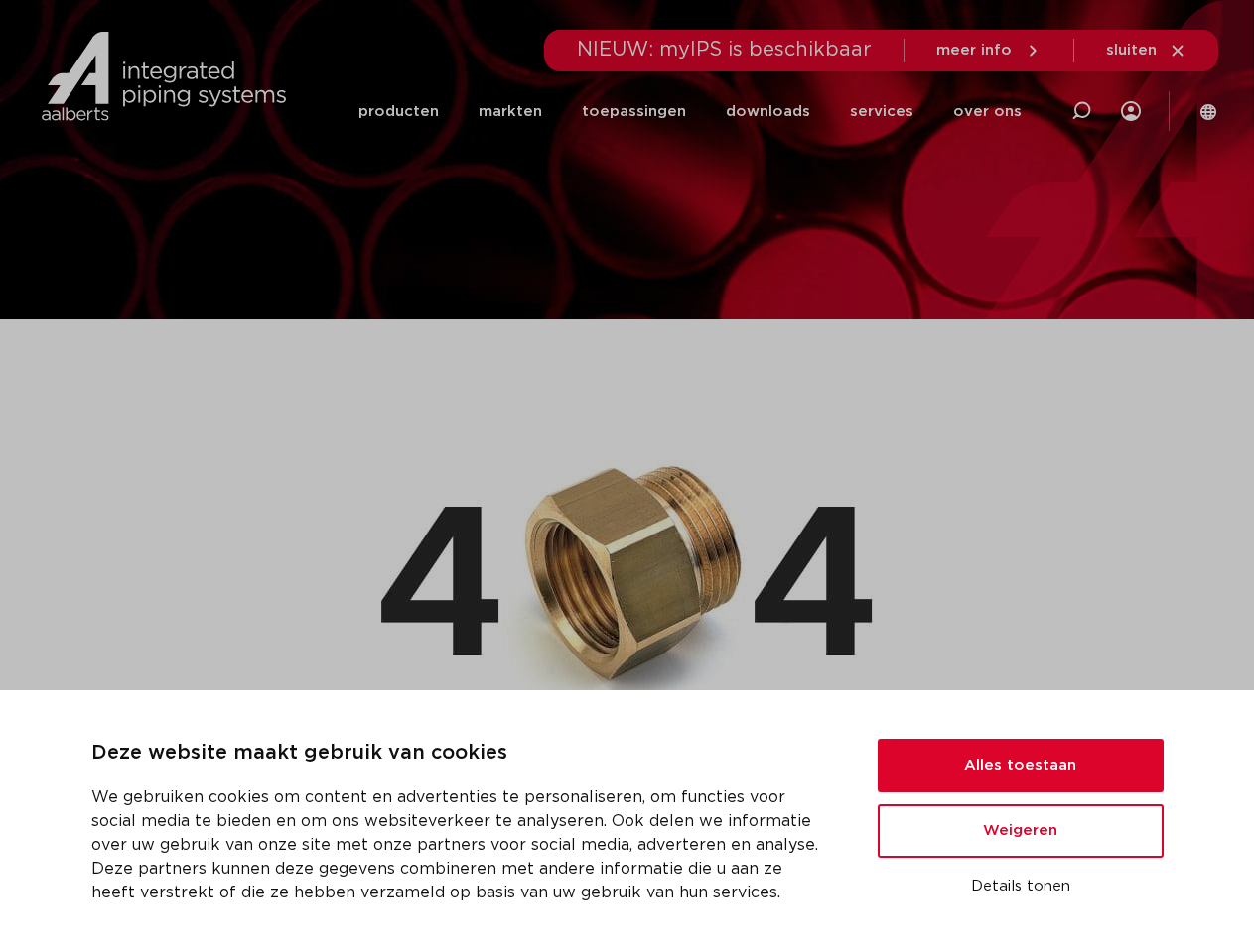
click at [626, 476] on img at bounding box center [627, 569] width 491 height 312
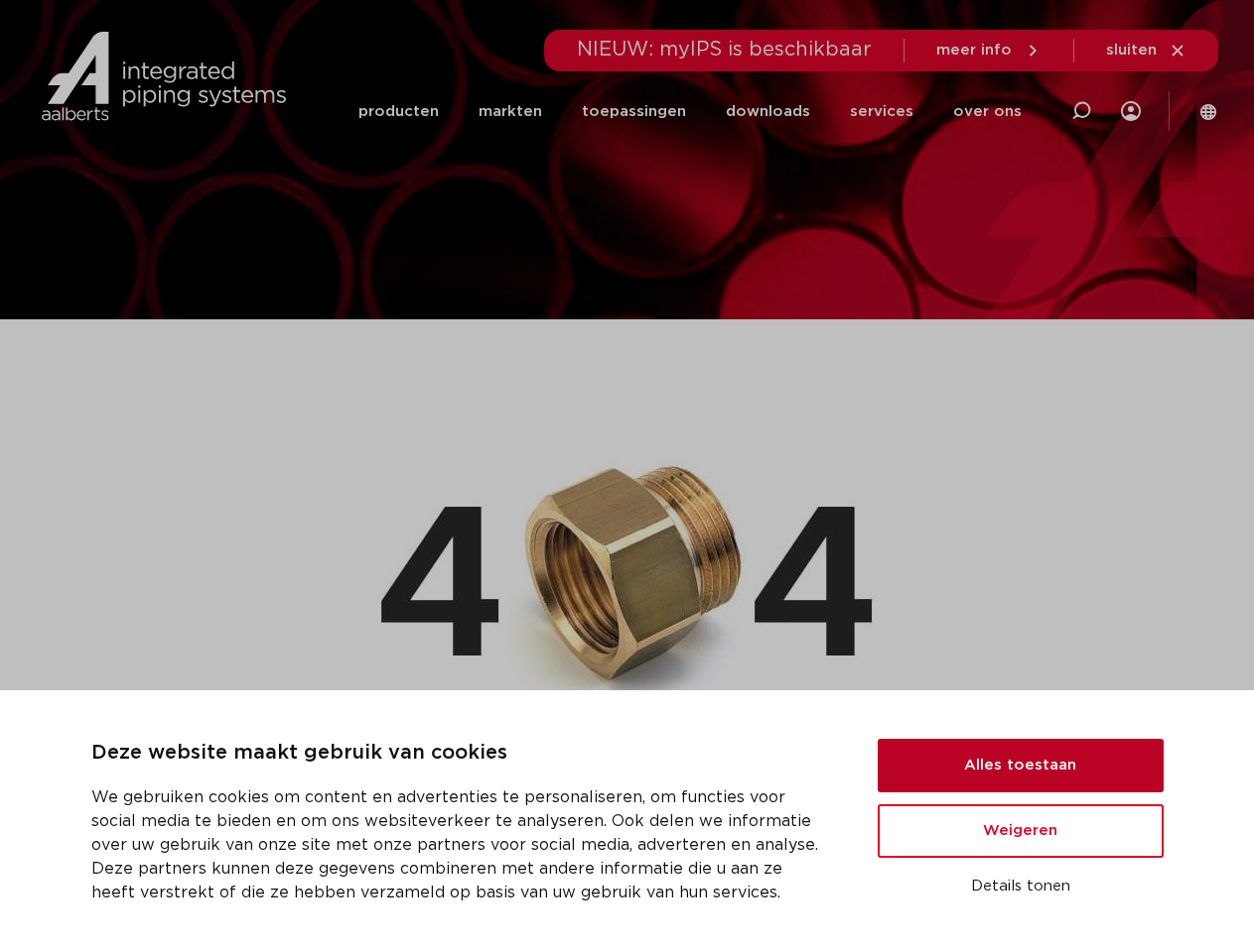
click at [1020, 765] on button "Alles toestaan" at bounding box center [1020, 766] width 286 height 54
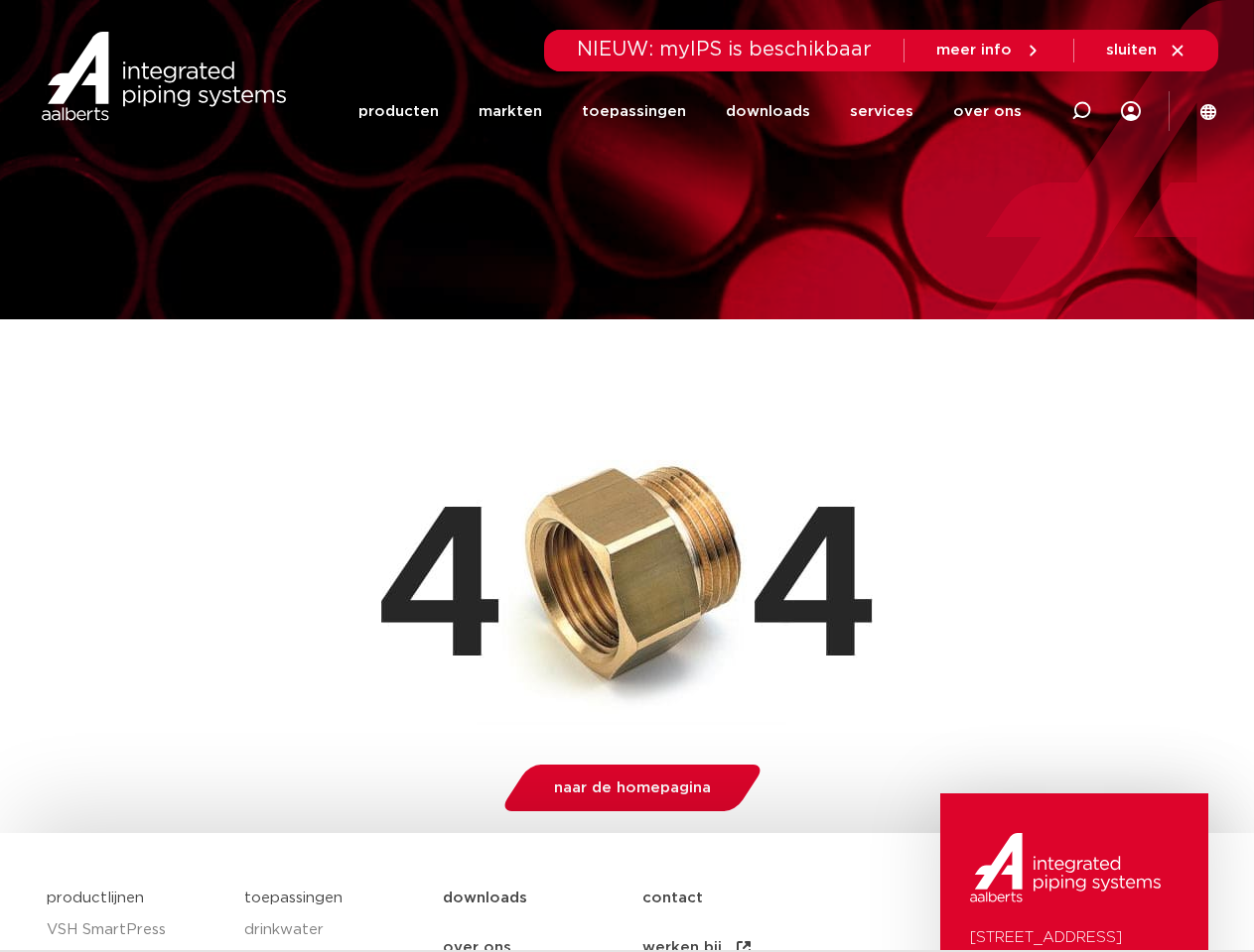
click at [1020, 887] on img at bounding box center [1064, 868] width 191 height 70
click at [700, 111] on li "toepassingen" at bounding box center [634, 112] width 144 height 77
click at [1081, 111] on icon at bounding box center [1081, 111] width 24 height 24
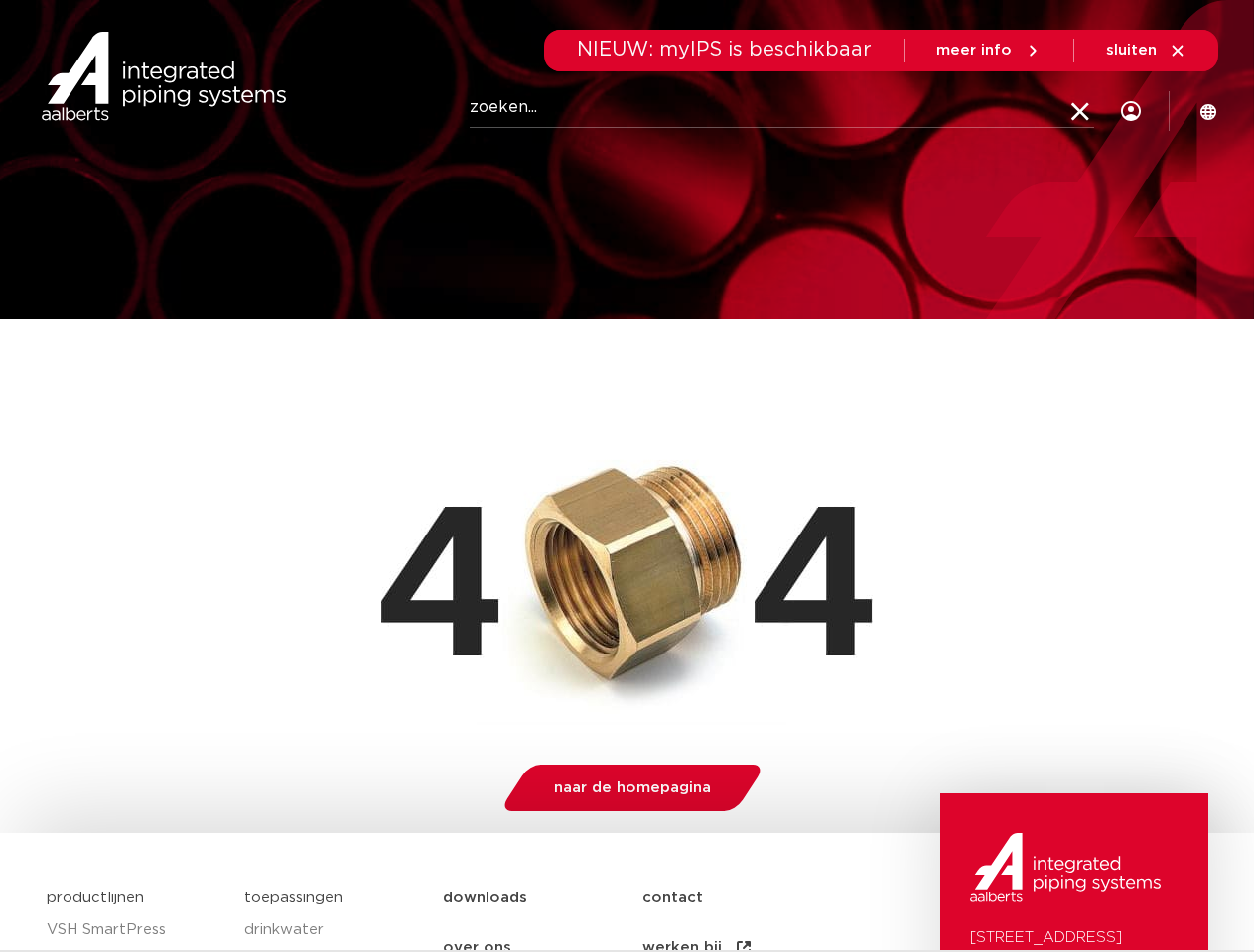
click at [1146, 51] on span "sluiten" at bounding box center [1130, 50] width 51 height 15
